Goal: Information Seeking & Learning: Learn about a topic

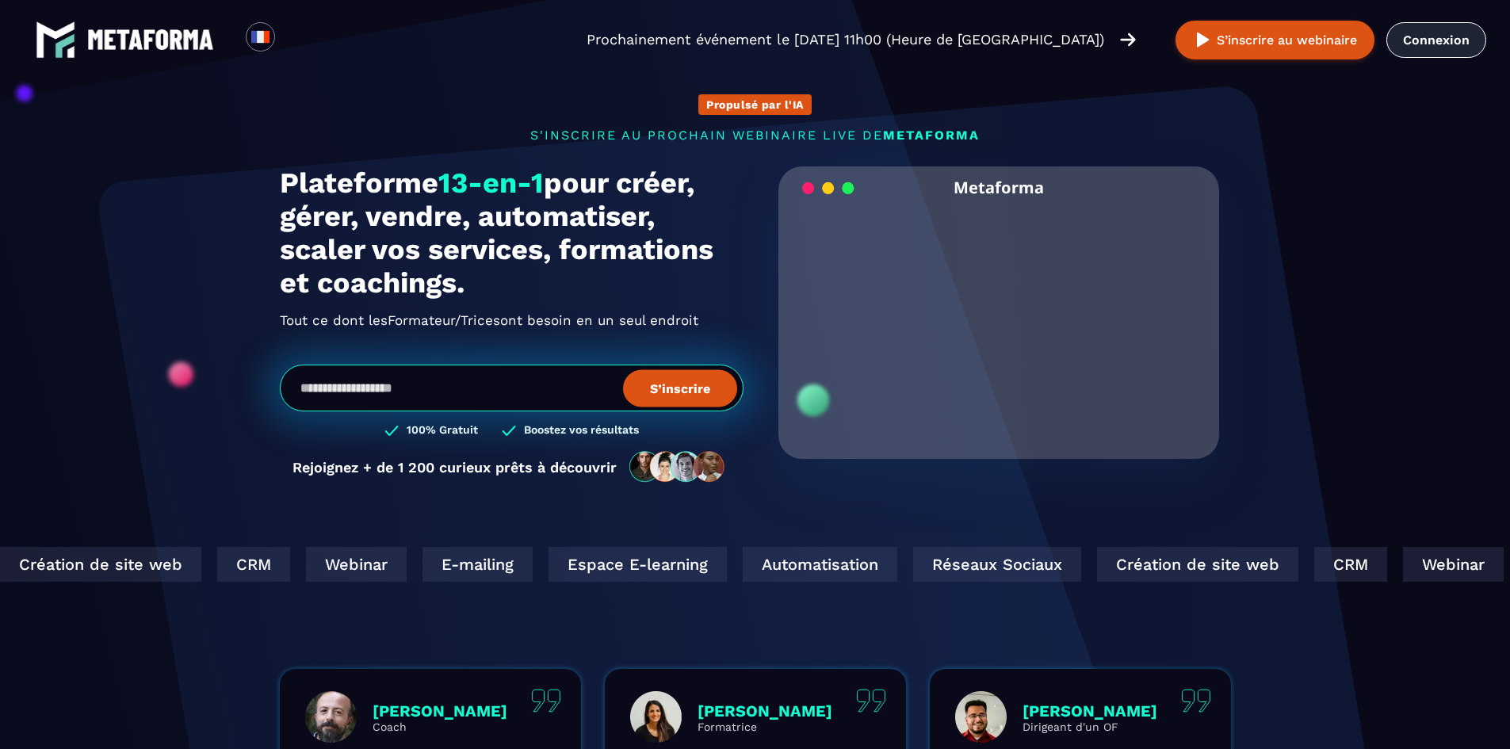
click at [1427, 36] on link "Connexion" at bounding box center [1436, 40] width 100 height 36
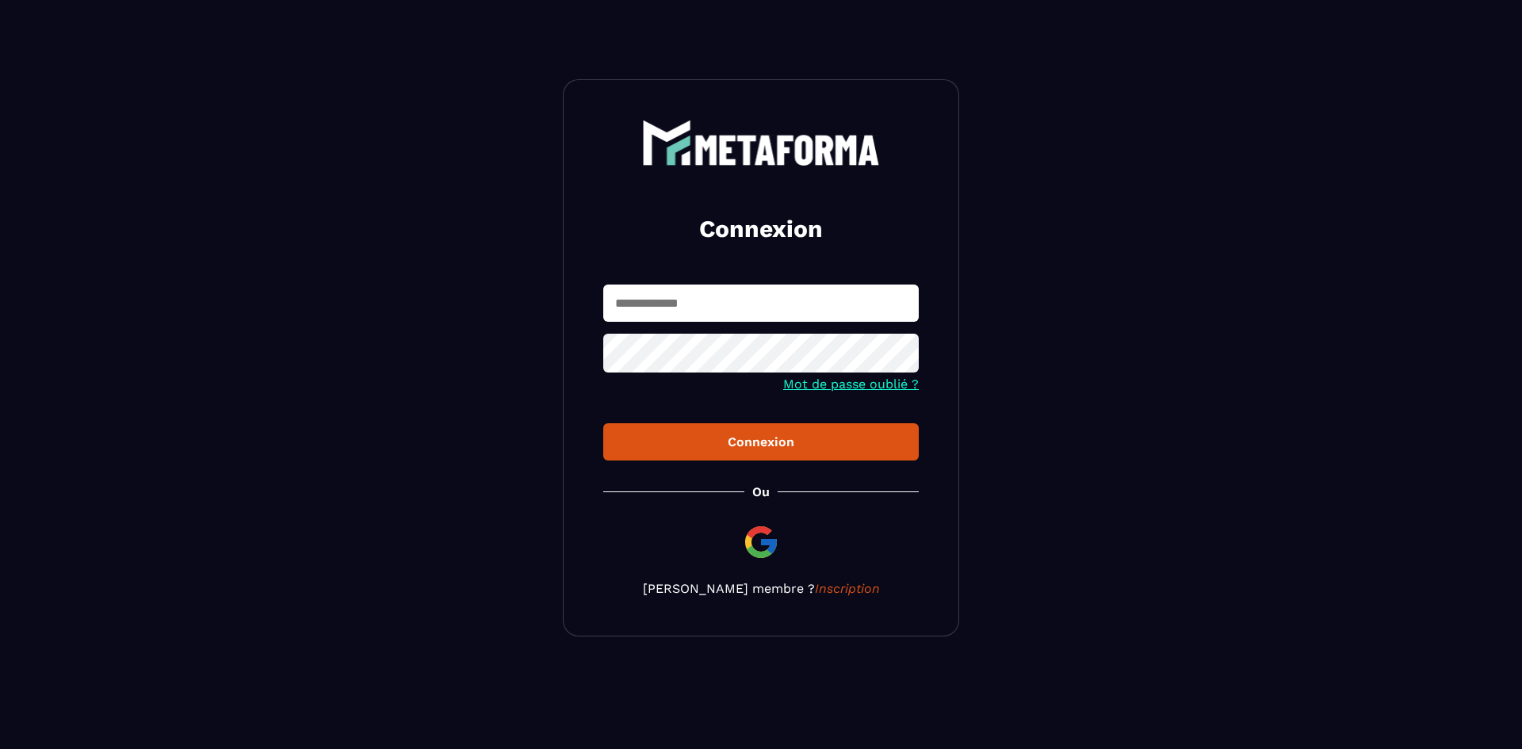
click at [680, 312] on input "text" at bounding box center [760, 303] width 315 height 37
type input "**********"
click at [603, 423] on button "Connexion" at bounding box center [760, 441] width 315 height 37
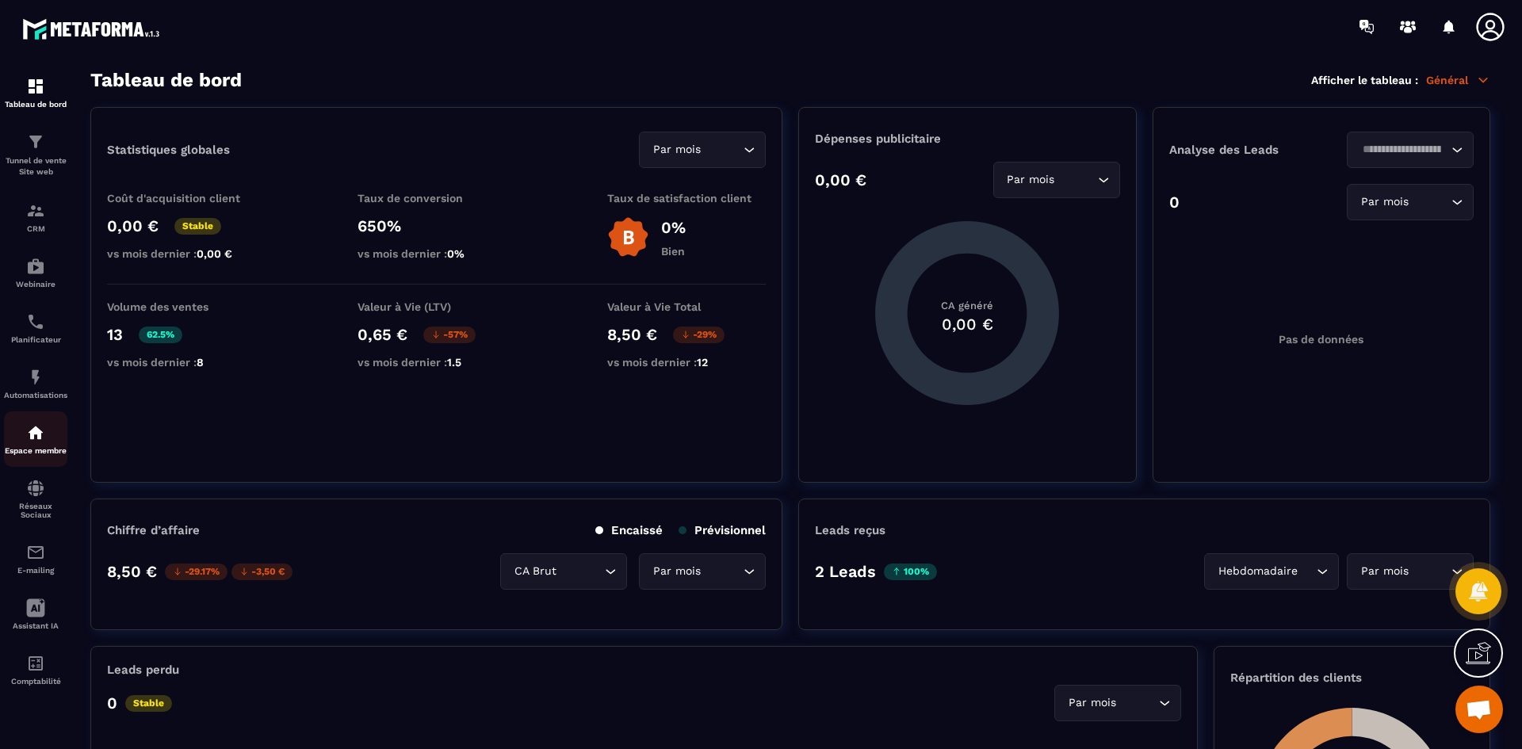
click at [40, 435] on img at bounding box center [35, 432] width 19 height 19
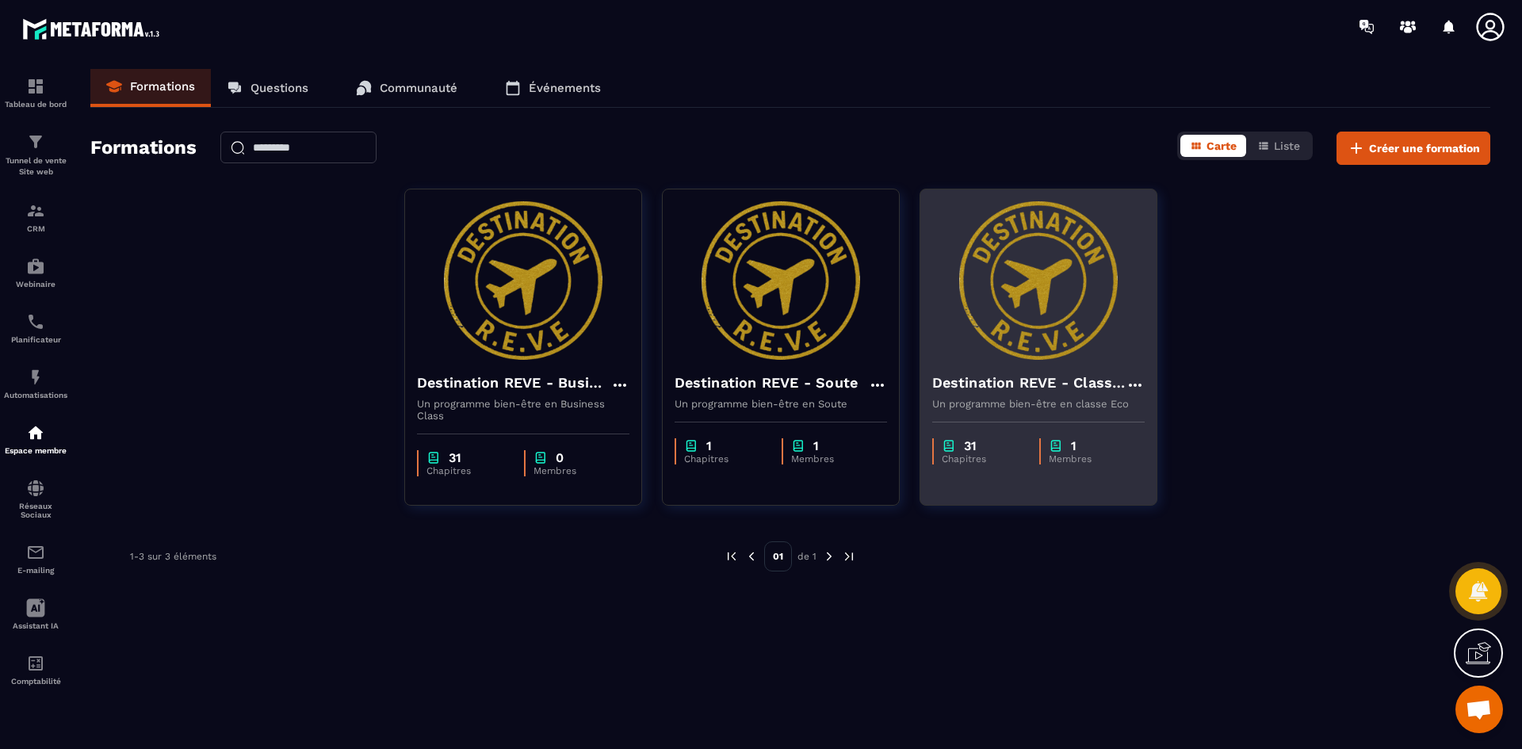
click at [1061, 381] on h4 "Destination REVE - Classe Eco" at bounding box center [1028, 383] width 193 height 22
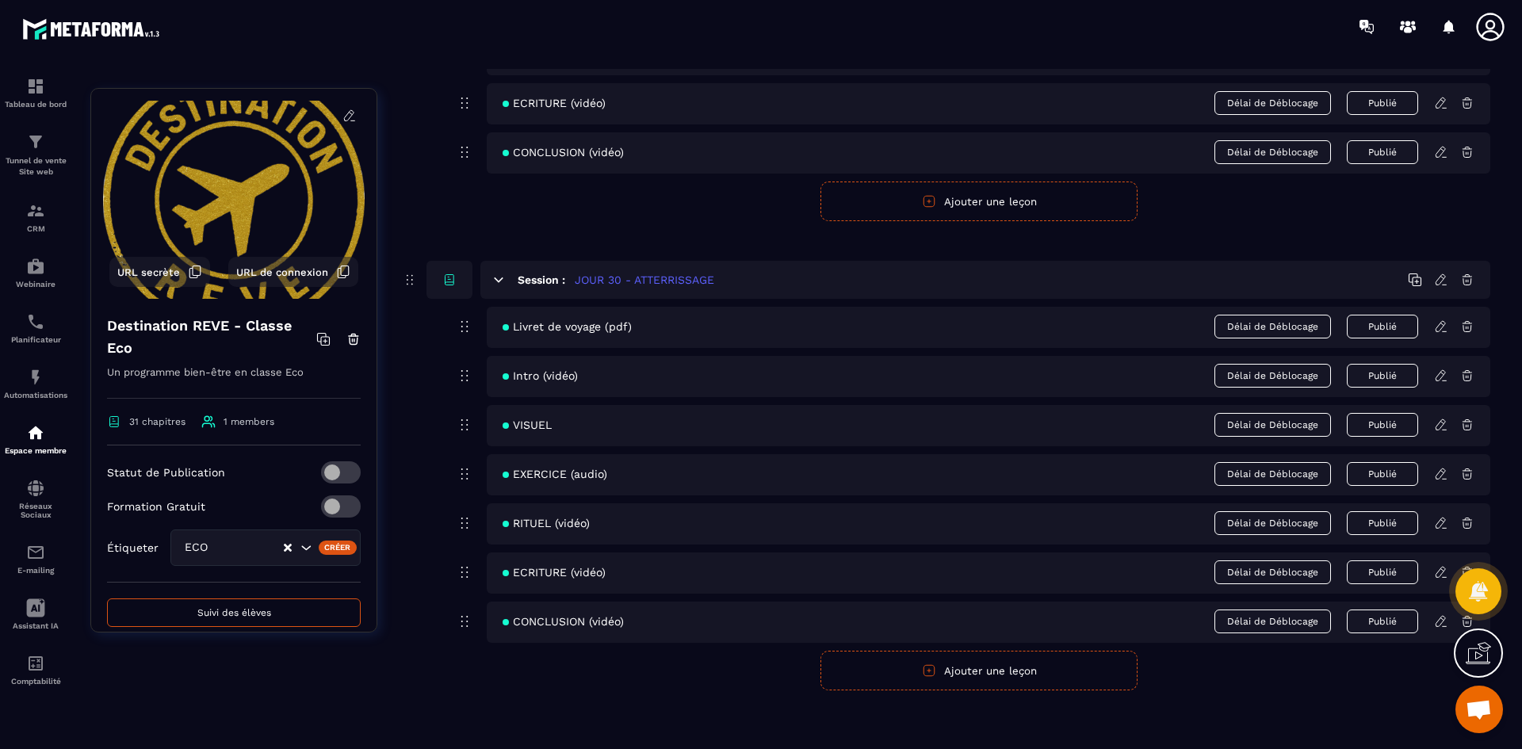
scroll to position [12938, 0]
click at [29, 438] on img at bounding box center [35, 432] width 19 height 19
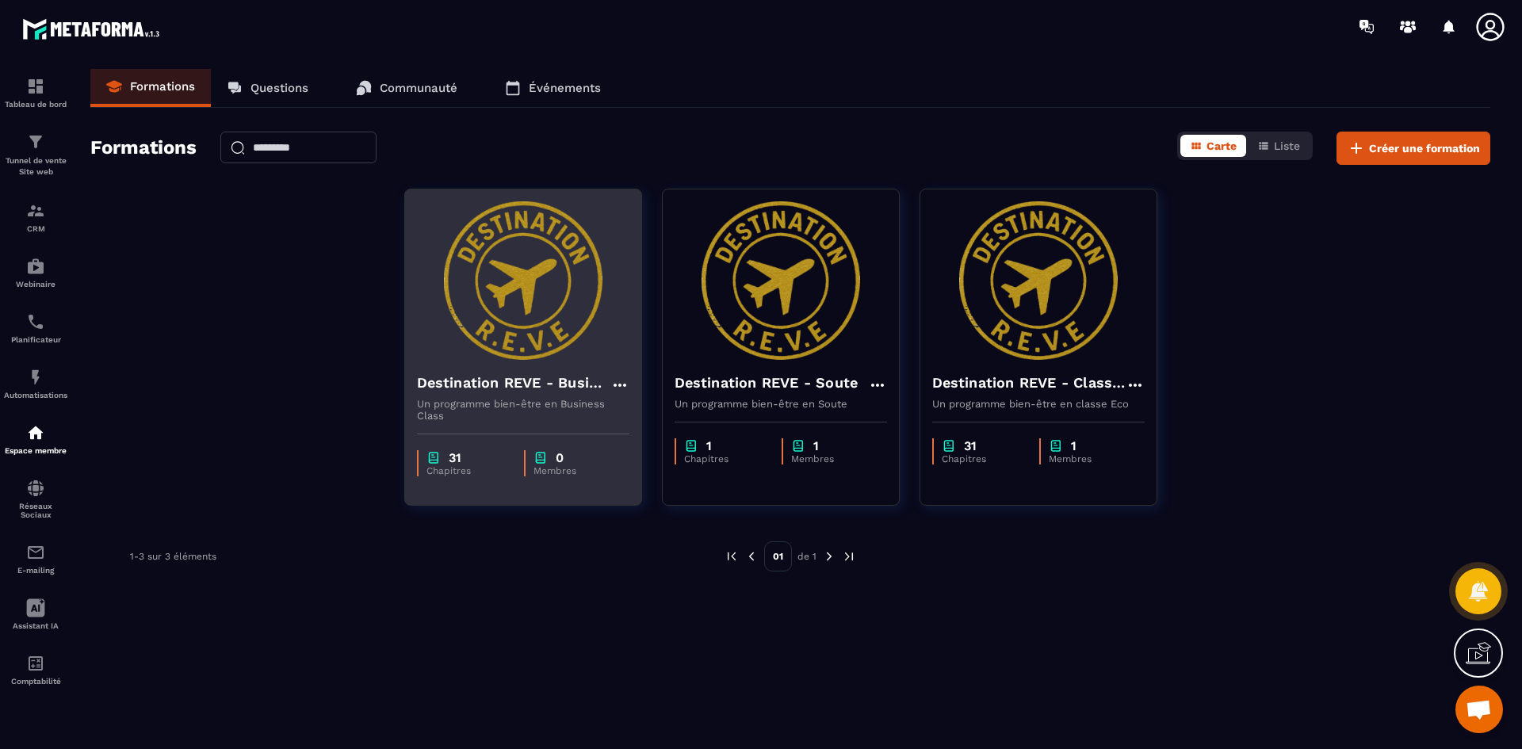
click at [595, 376] on h4 "Destination REVE - Business Class" at bounding box center [513, 383] width 193 height 22
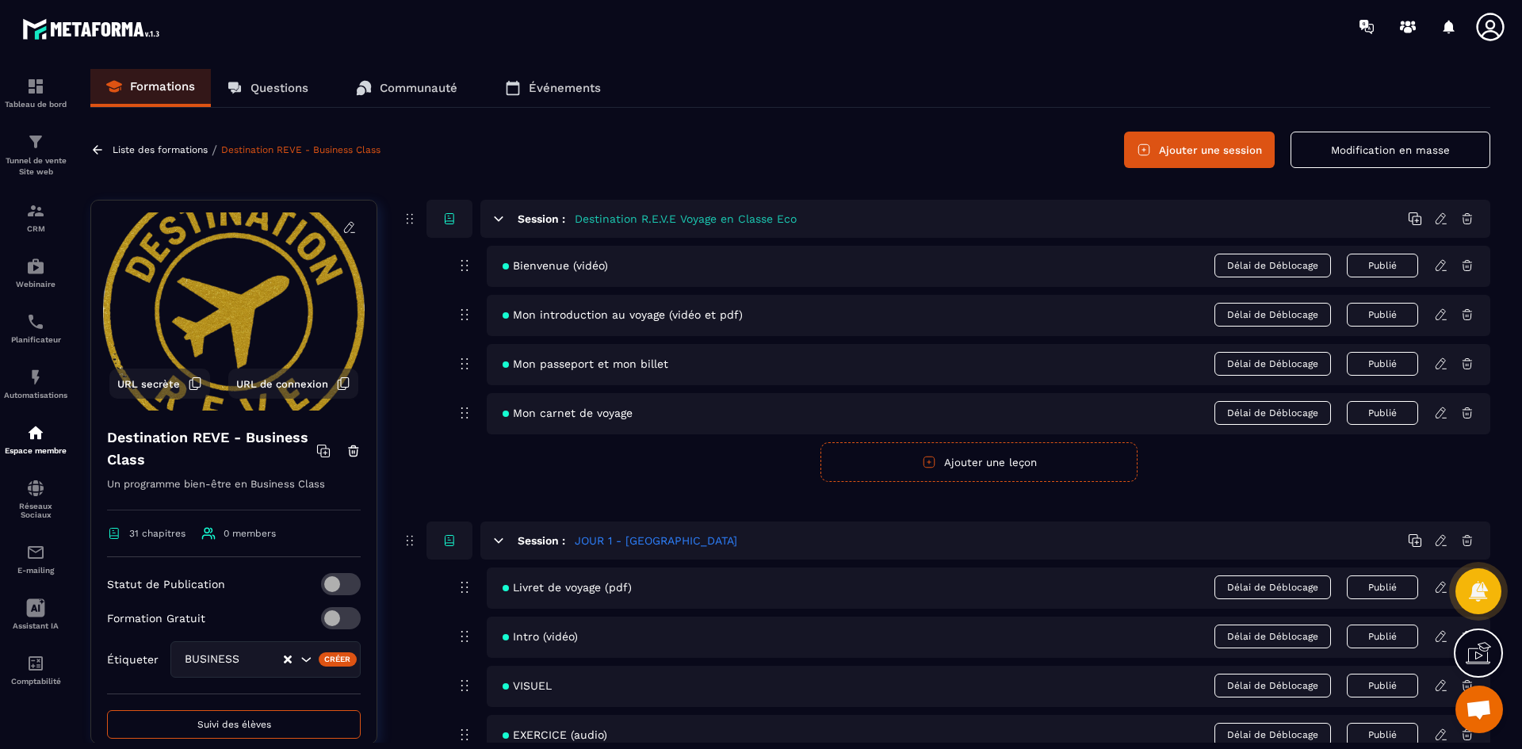
click at [721, 226] on h5 "Destination R.E.V.E Voyage en Classe Eco" at bounding box center [686, 219] width 222 height 16
click at [1435, 220] on icon at bounding box center [1441, 219] width 14 height 14
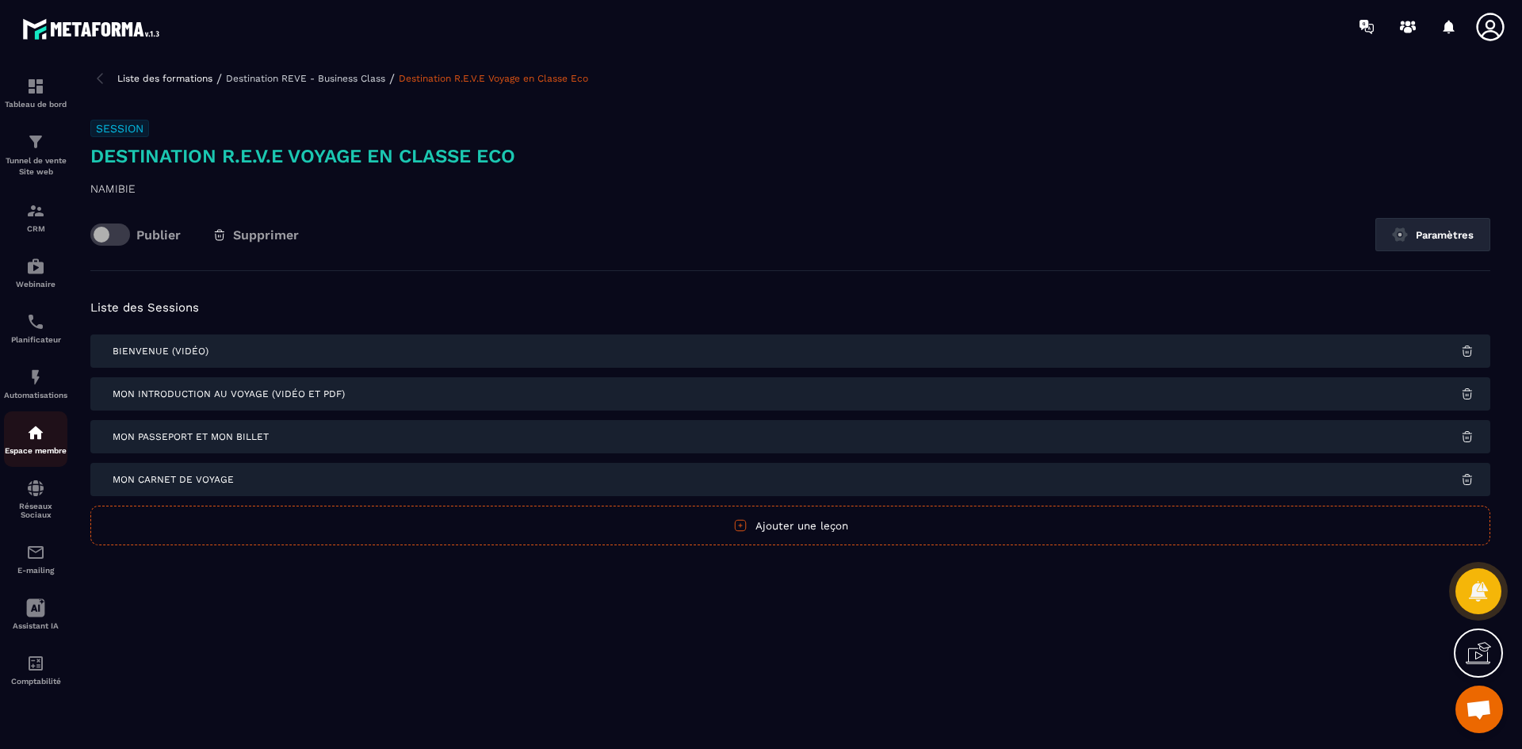
click at [32, 442] on div "Espace membre" at bounding box center [35, 439] width 63 height 32
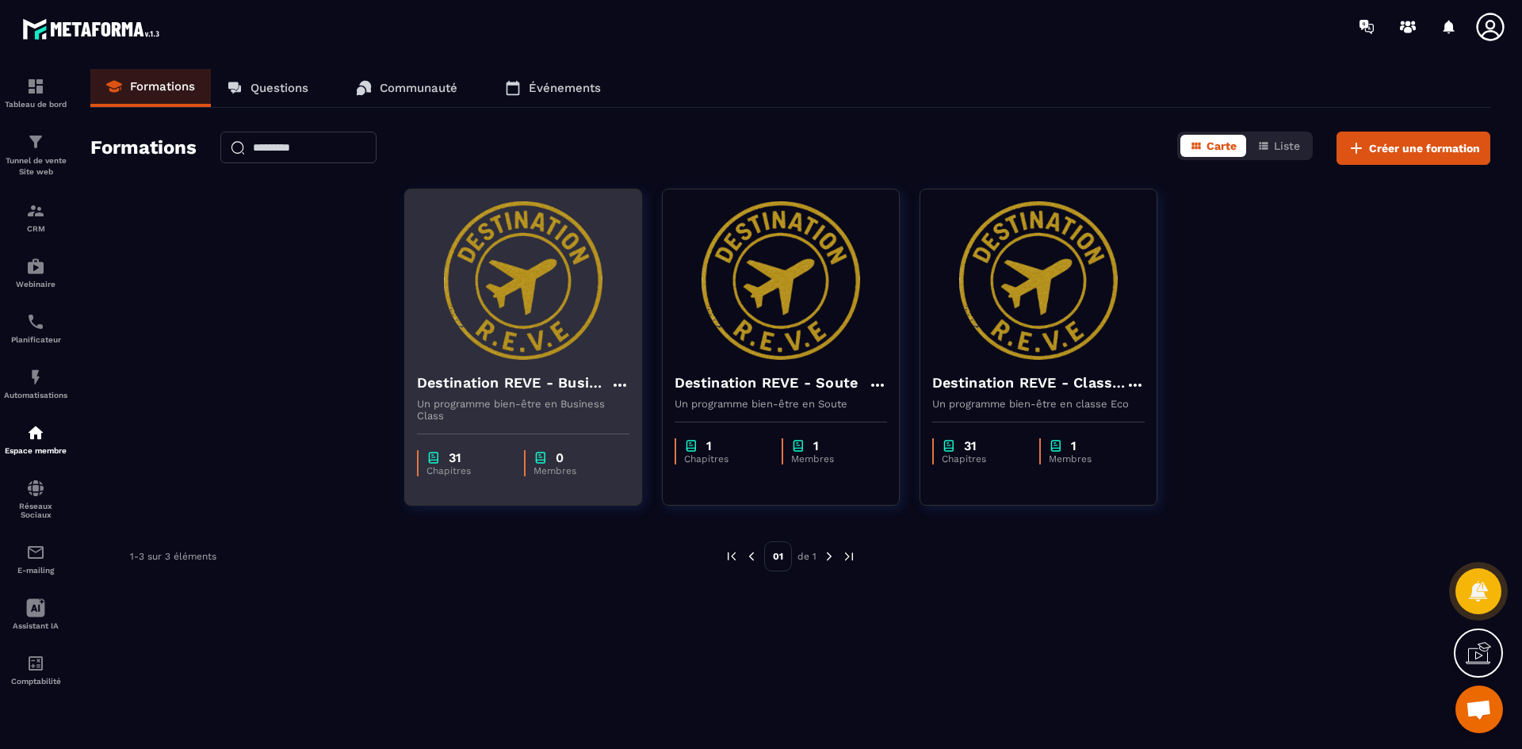
click at [567, 391] on h4 "Destination REVE - Business Class" at bounding box center [513, 383] width 193 height 22
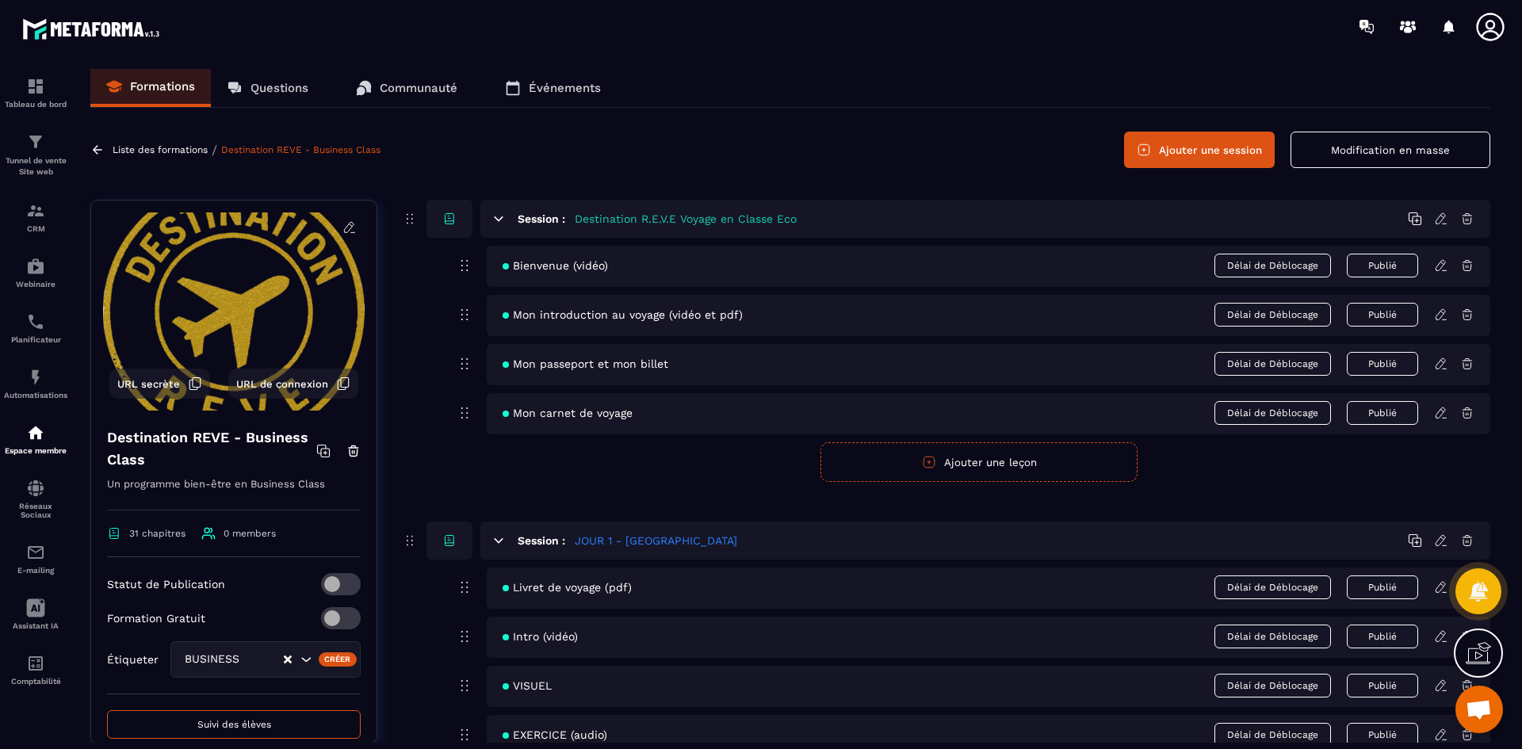
click at [1438, 542] on icon at bounding box center [1441, 540] width 14 height 14
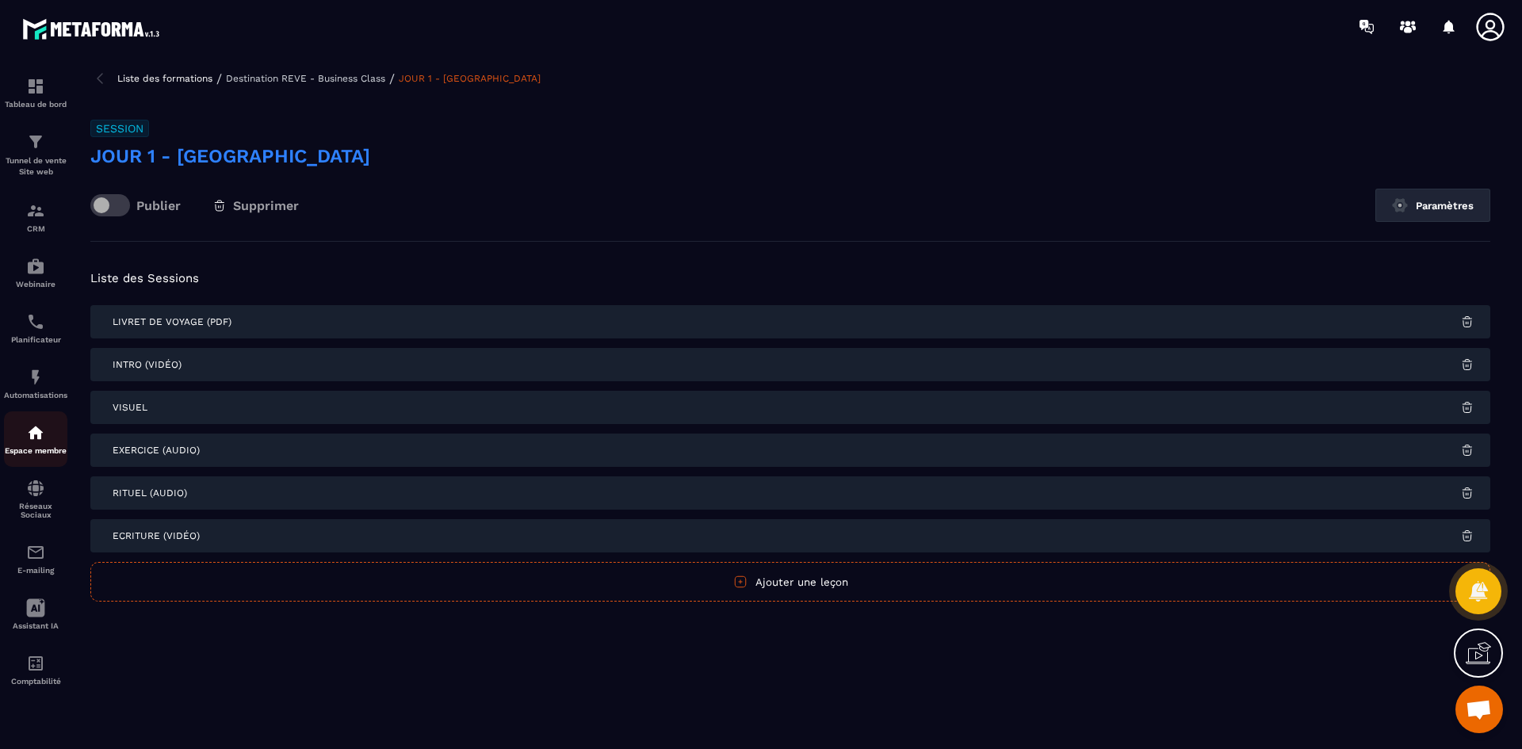
click at [46, 439] on div "Espace membre" at bounding box center [35, 439] width 63 height 32
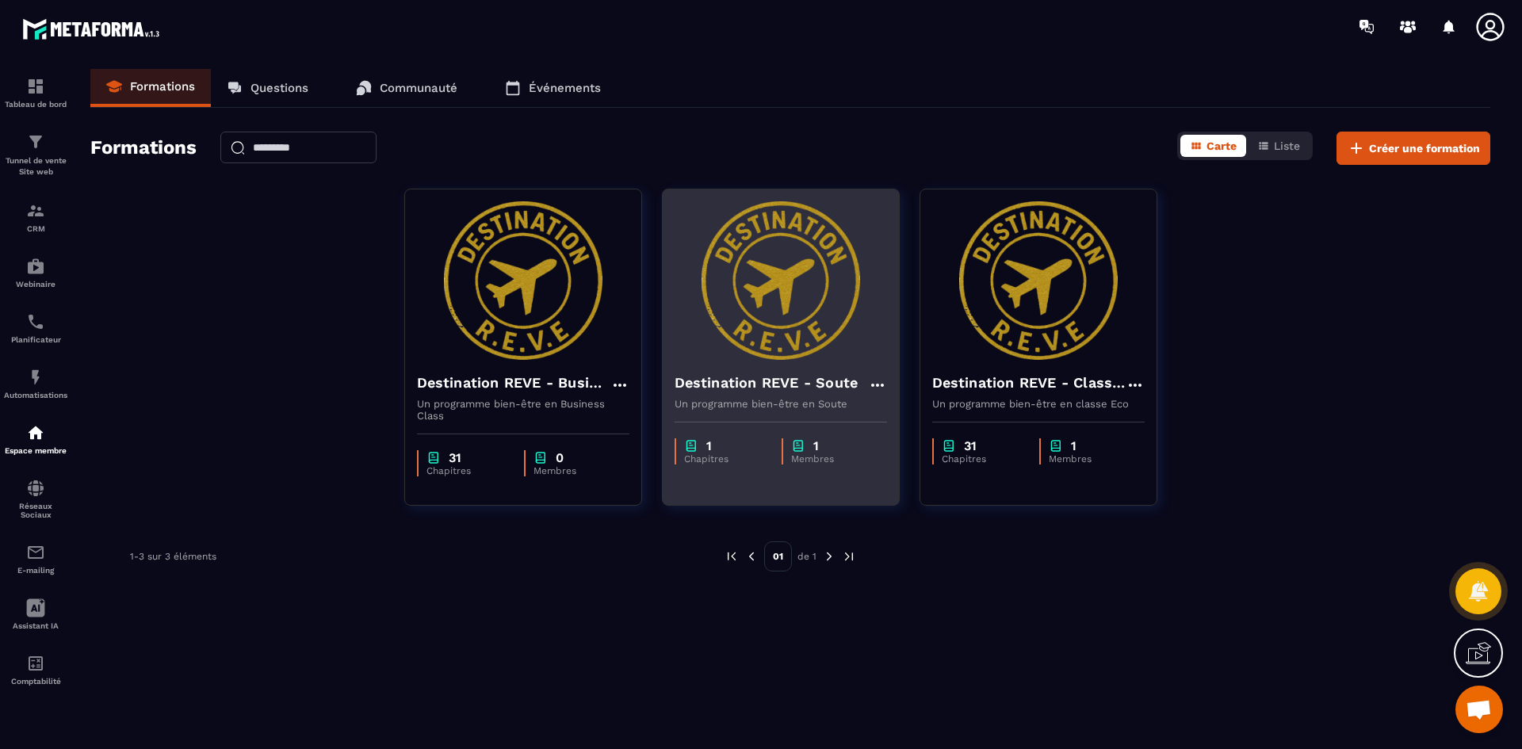
click at [838, 392] on h4 "Destination REVE - Soute" at bounding box center [767, 383] width 184 height 22
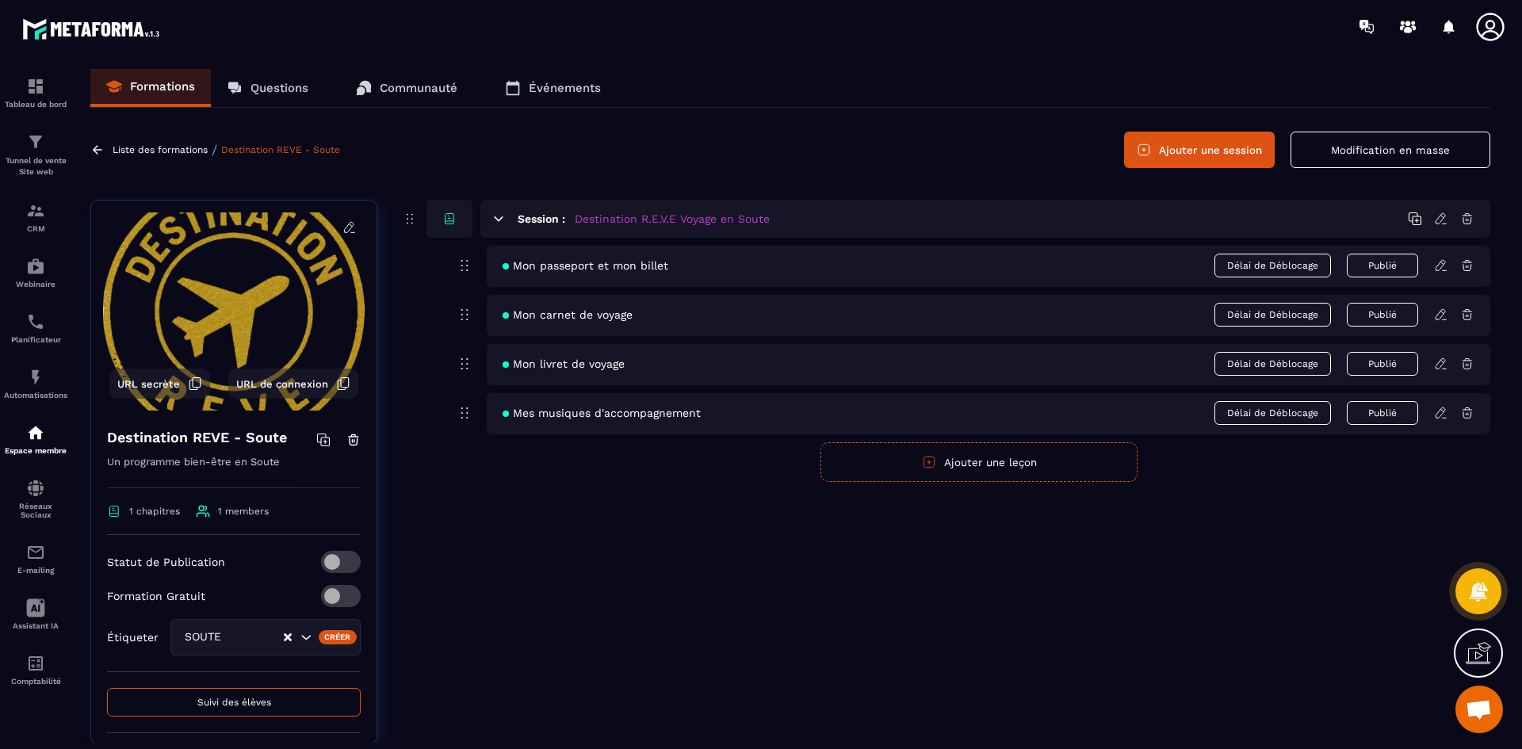
click at [1443, 416] on icon at bounding box center [1441, 413] width 14 height 14
click at [1443, 412] on icon at bounding box center [1440, 412] width 10 height 10
click at [1439, 410] on icon at bounding box center [1441, 413] width 14 height 14
click at [1439, 413] on icon at bounding box center [1441, 413] width 14 height 14
click at [1439, 365] on icon at bounding box center [1441, 364] width 14 height 14
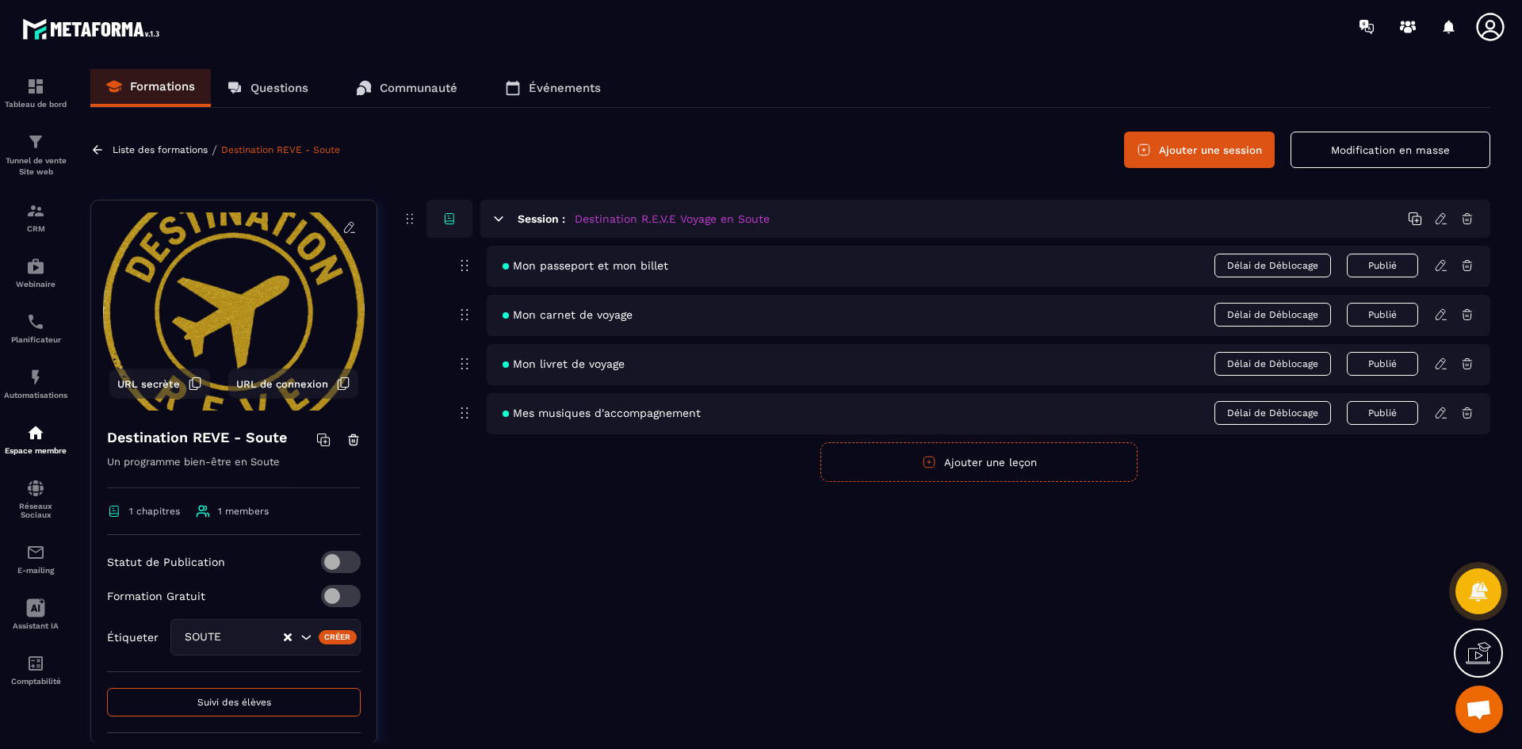
scroll to position [41, 0]
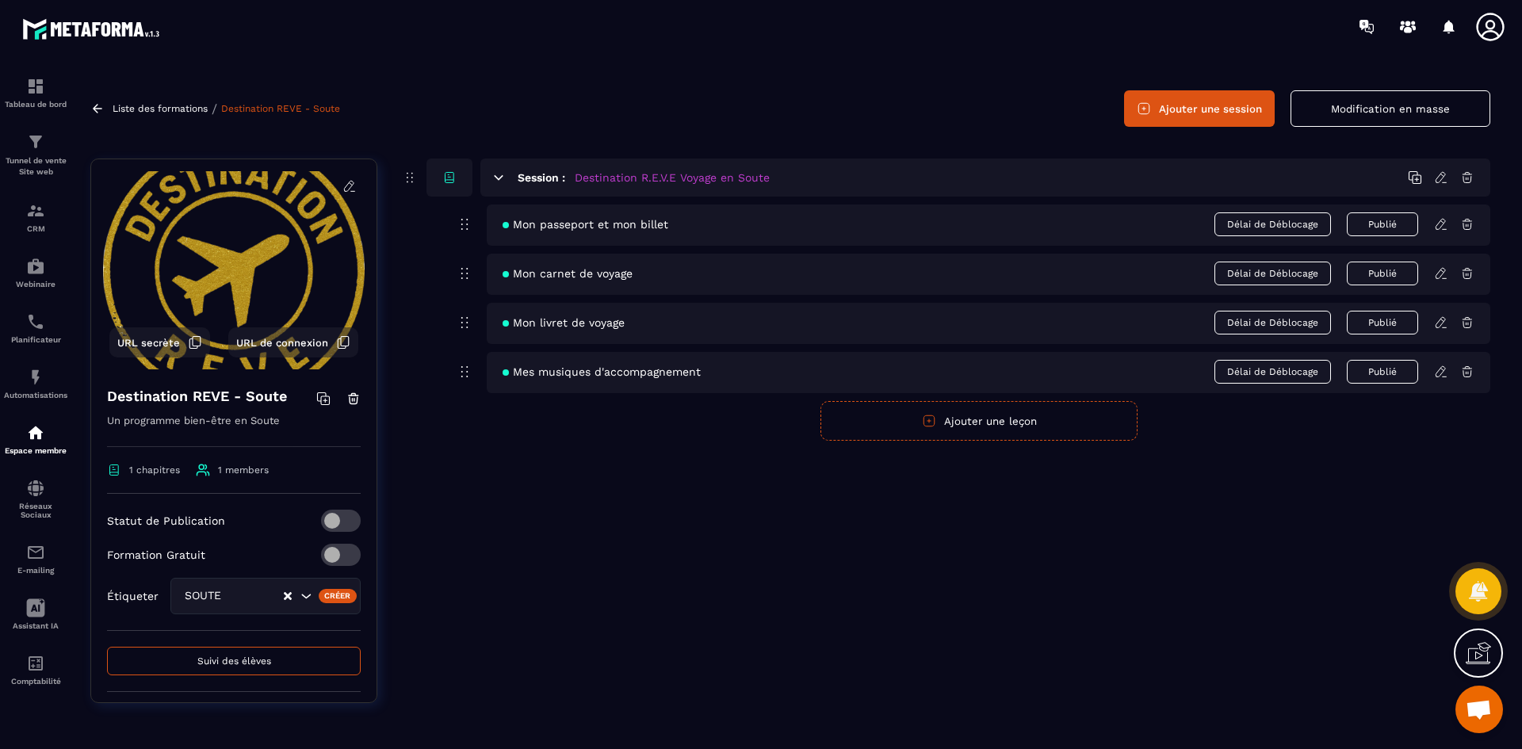
click at [1437, 373] on icon at bounding box center [1441, 372] width 14 height 14
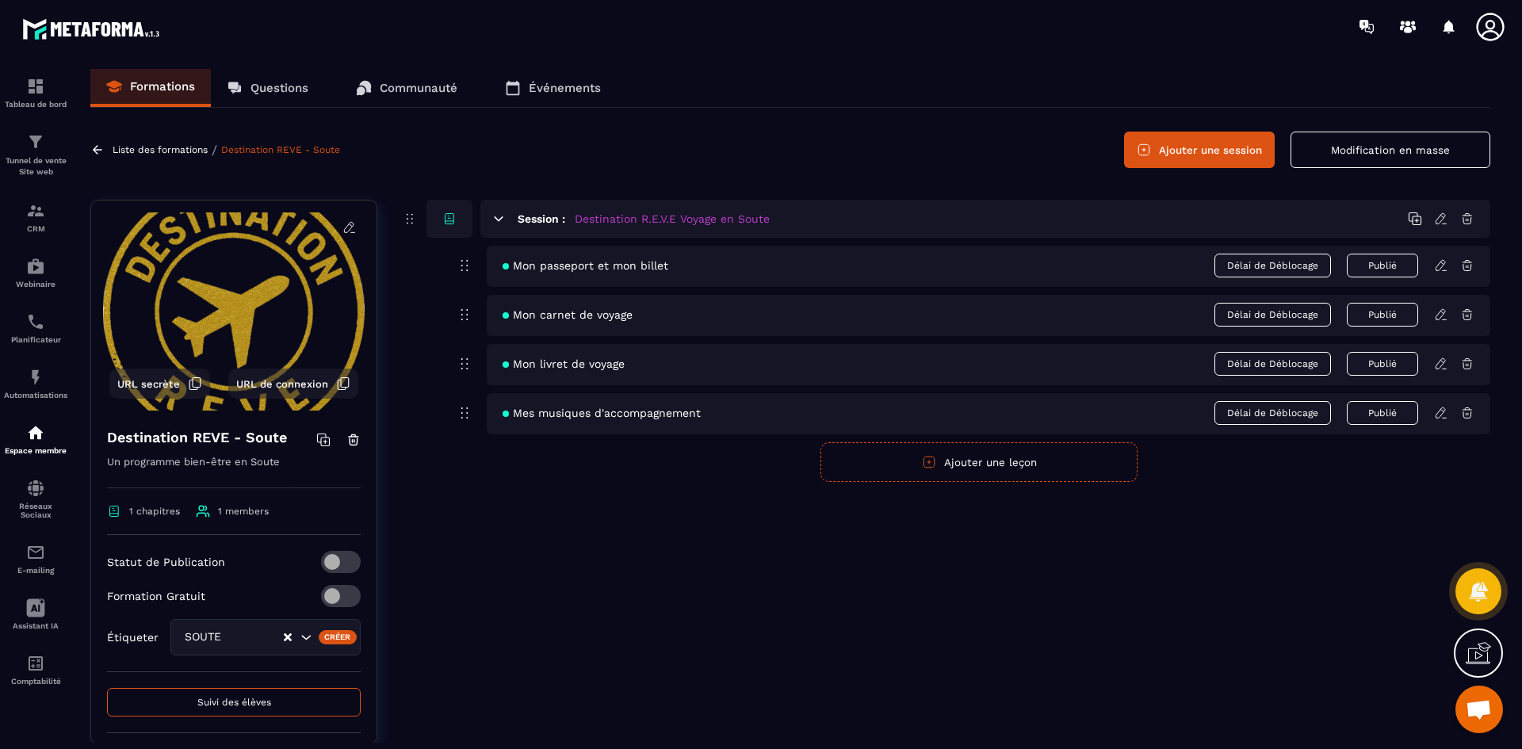
click at [1441, 214] on icon at bounding box center [1440, 218] width 10 height 10
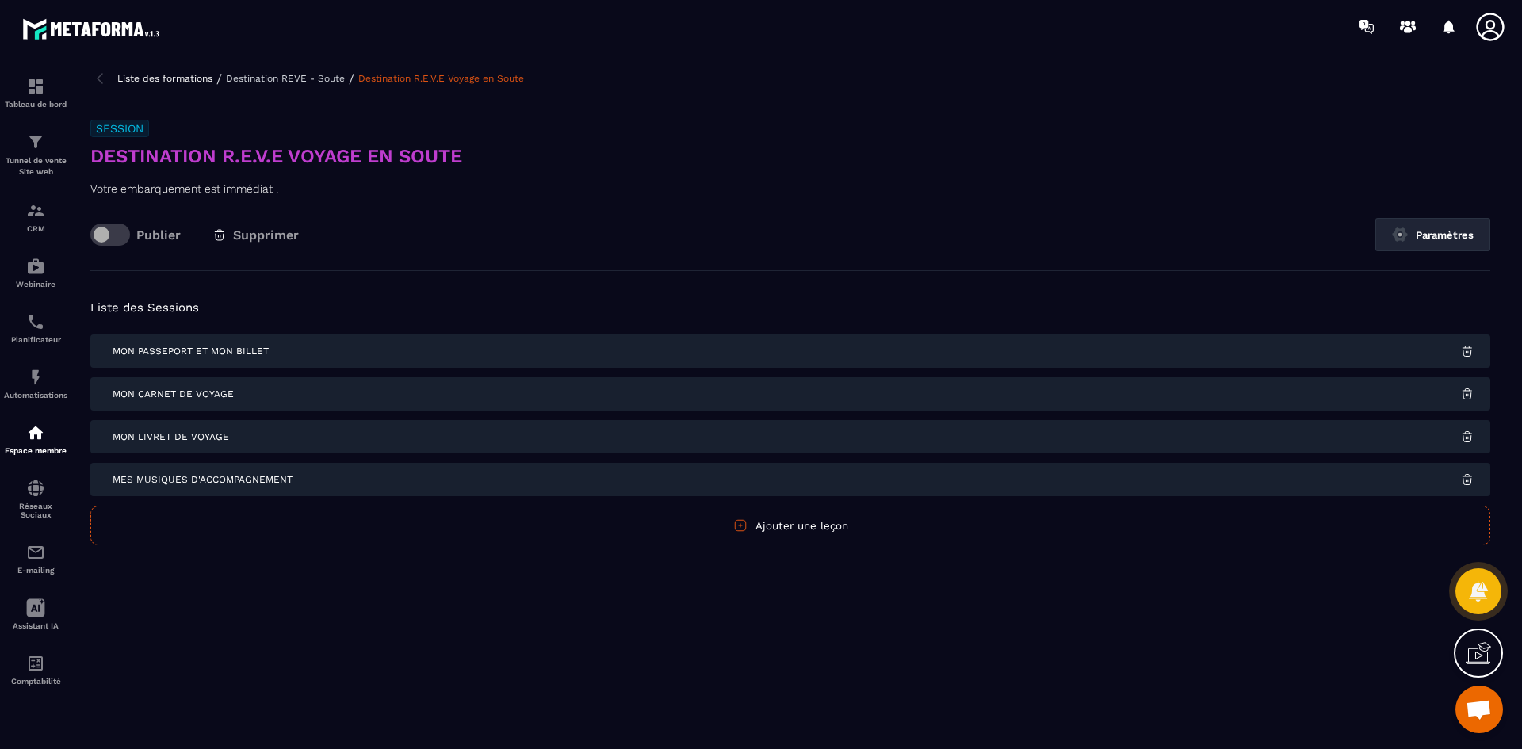
click at [296, 78] on p "Destination REVE - Soute" at bounding box center [285, 78] width 119 height 11
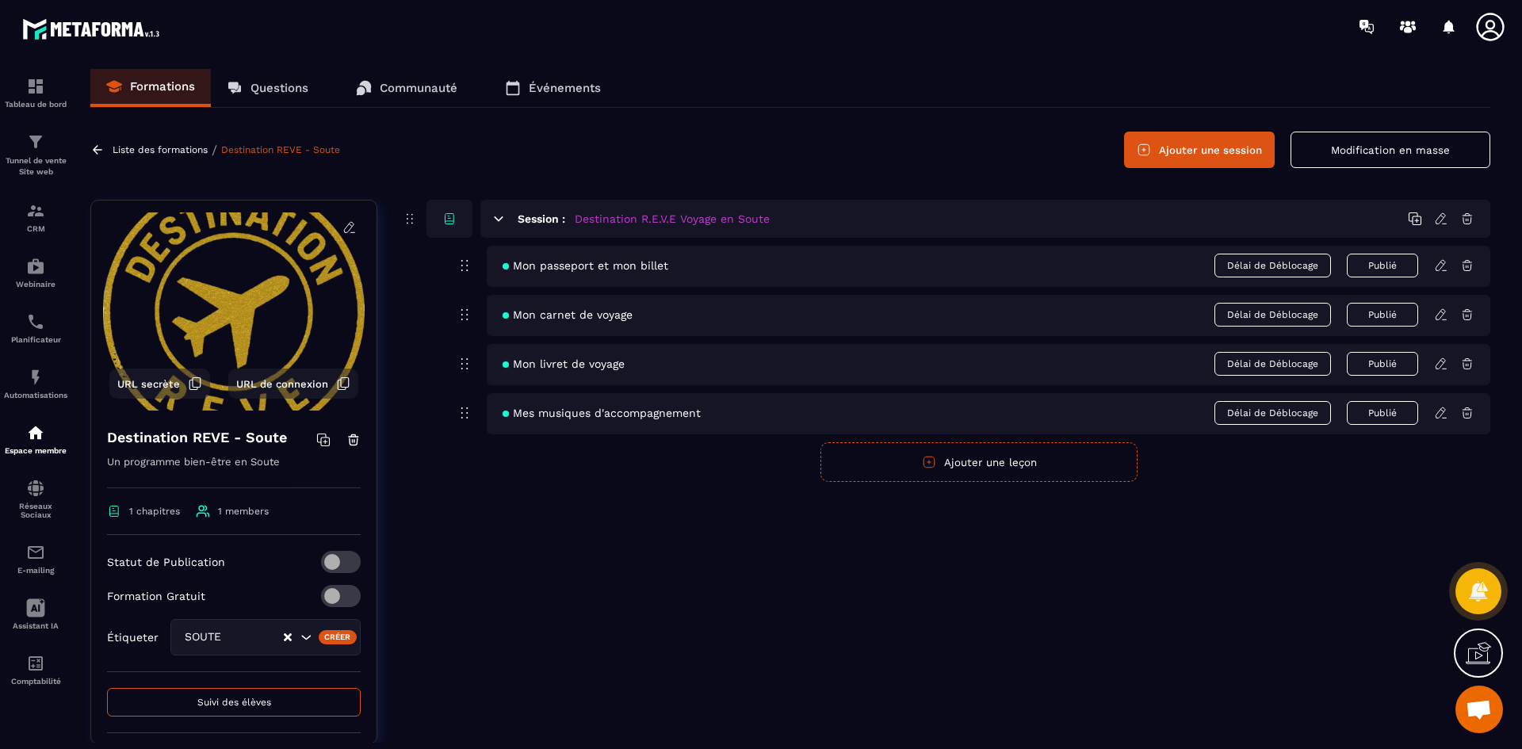
click at [1440, 415] on icon at bounding box center [1441, 413] width 14 height 14
click at [1436, 407] on icon at bounding box center [1441, 413] width 14 height 14
click at [1439, 407] on icon at bounding box center [1441, 413] width 14 height 14
click at [583, 414] on span "Mes musiques d'accompagnement" at bounding box center [602, 413] width 198 height 13
click at [599, 364] on span "Mon livret de voyage" at bounding box center [564, 363] width 122 height 13
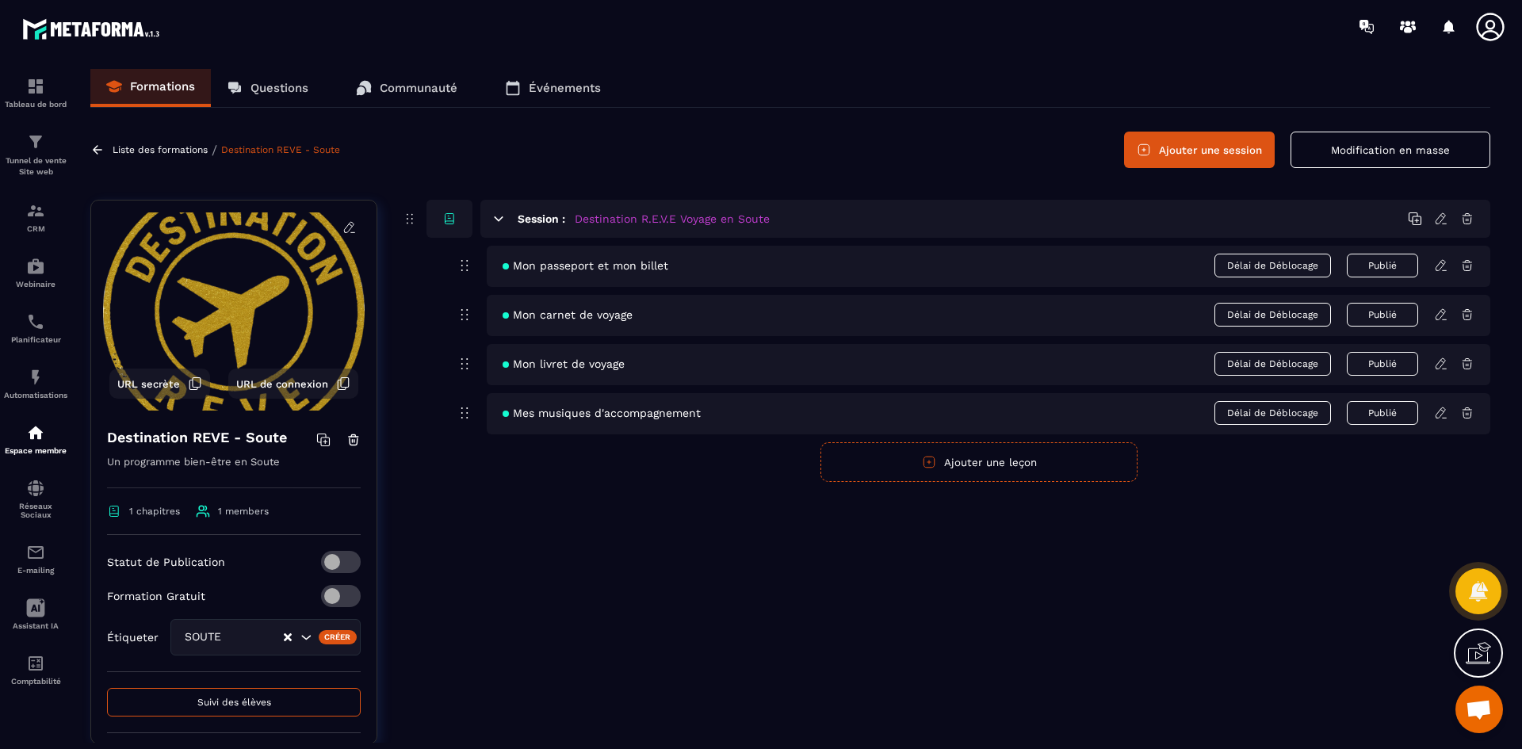
click at [1436, 365] on icon at bounding box center [1441, 364] width 14 height 14
drag, startPoint x: 1445, startPoint y: 315, endPoint x: 1445, endPoint y: 277, distance: 37.3
click at [1445, 314] on icon at bounding box center [1441, 315] width 14 height 14
click at [1445, 273] on div "Mon passeport et mon billet Délai de Déblocage Publié" at bounding box center [988, 266] width 1003 height 41
click at [1440, 213] on icon at bounding box center [1441, 219] width 14 height 14
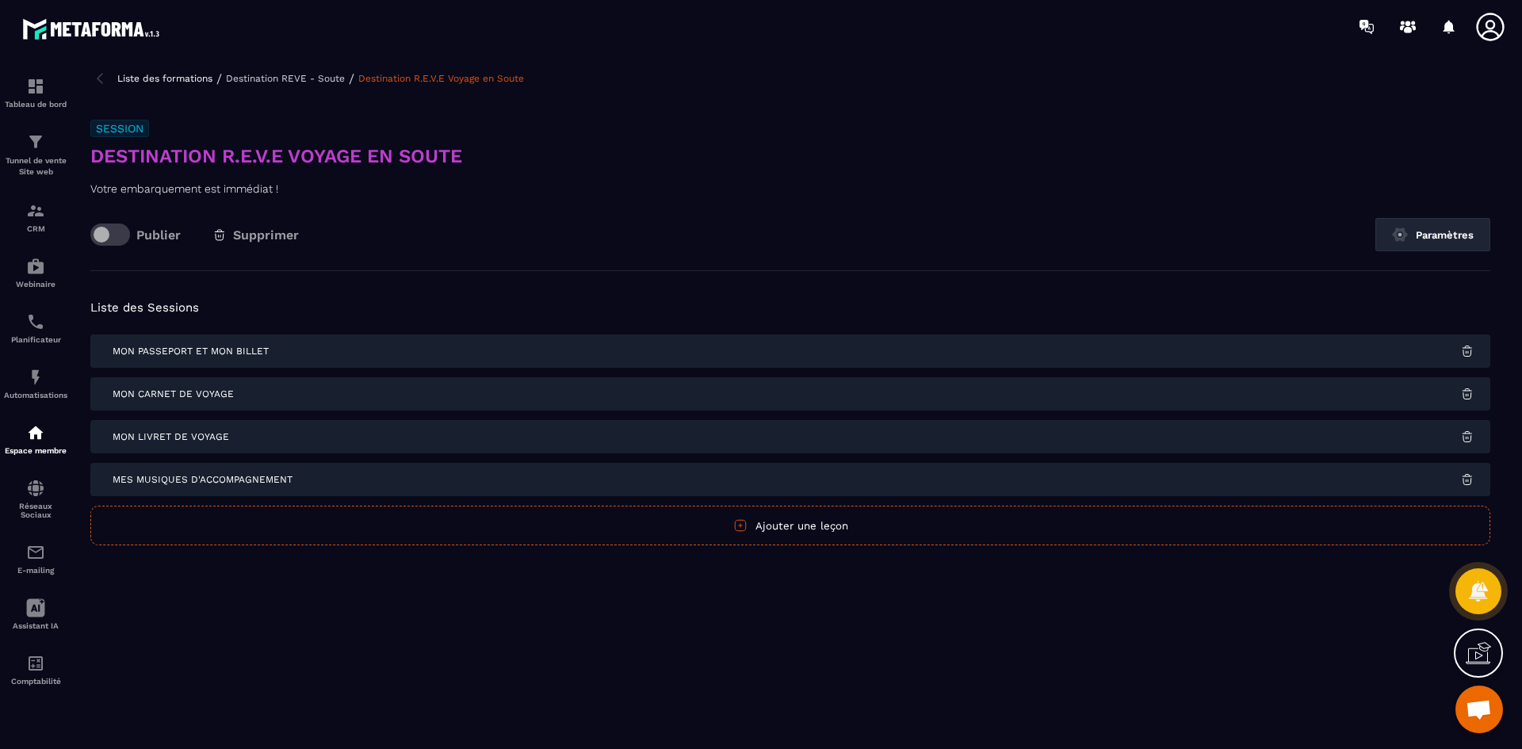
click at [262, 78] on p "Destination REVE - Soute" at bounding box center [285, 78] width 119 height 11
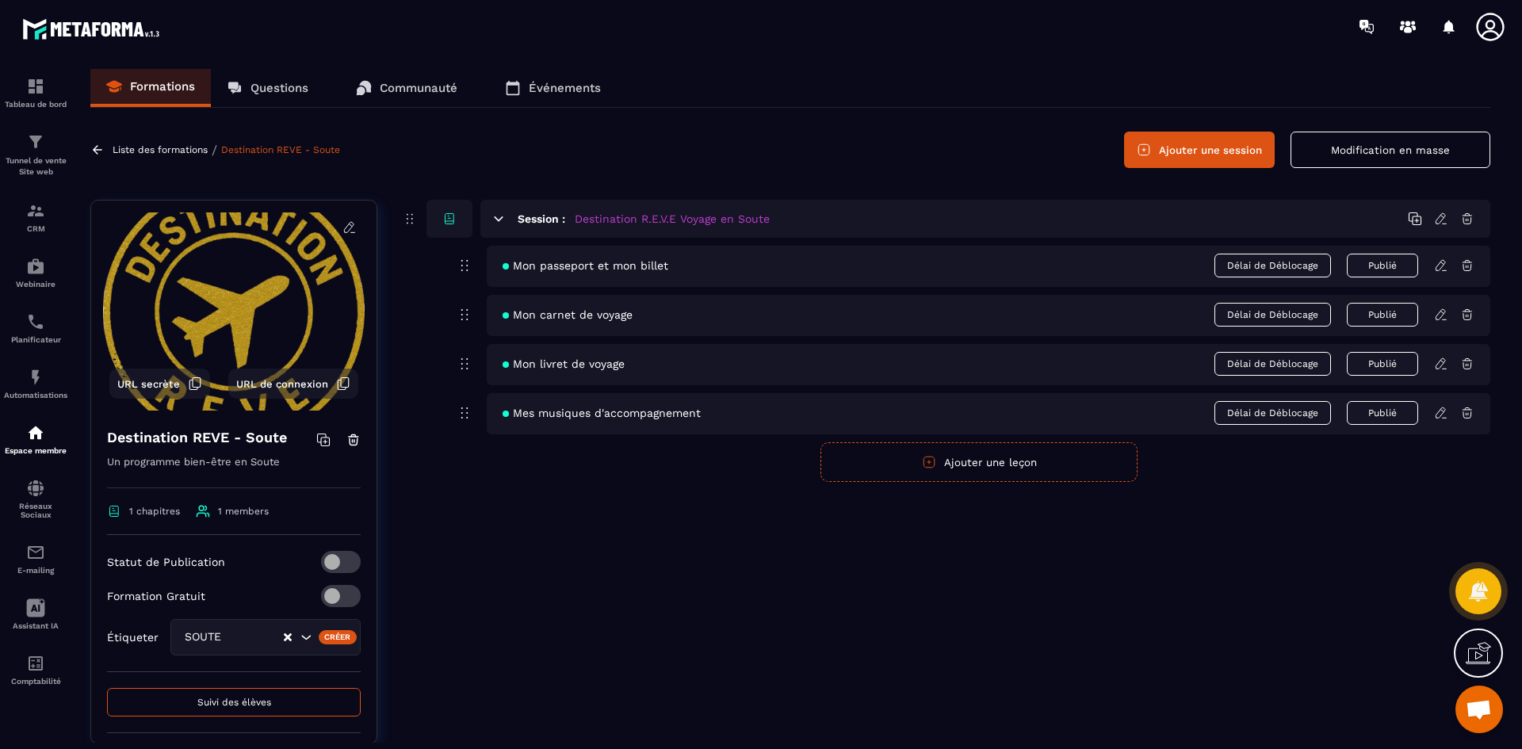
click at [598, 418] on span "Mes musiques d'accompagnement" at bounding box center [602, 413] width 198 height 13
click at [1439, 410] on icon at bounding box center [1441, 413] width 14 height 14
